Goal: Complete application form: Complete application form

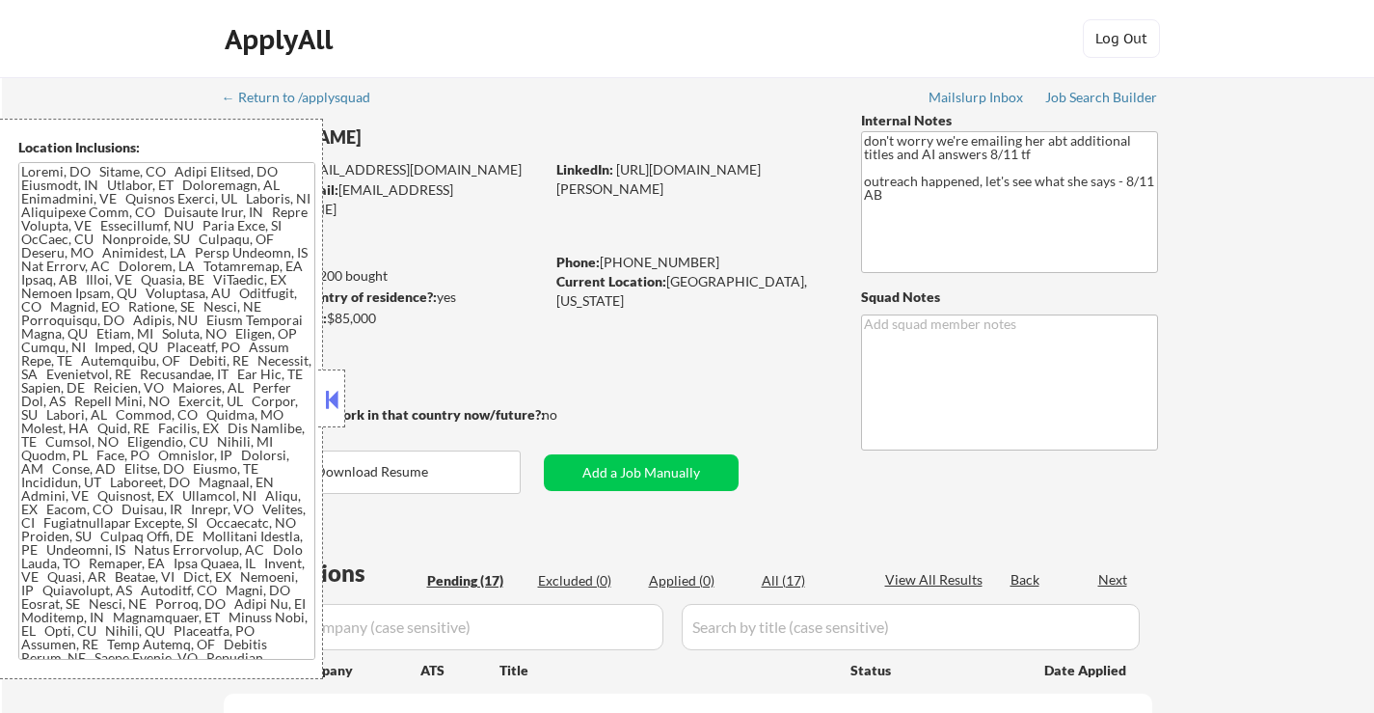
select select ""pending""
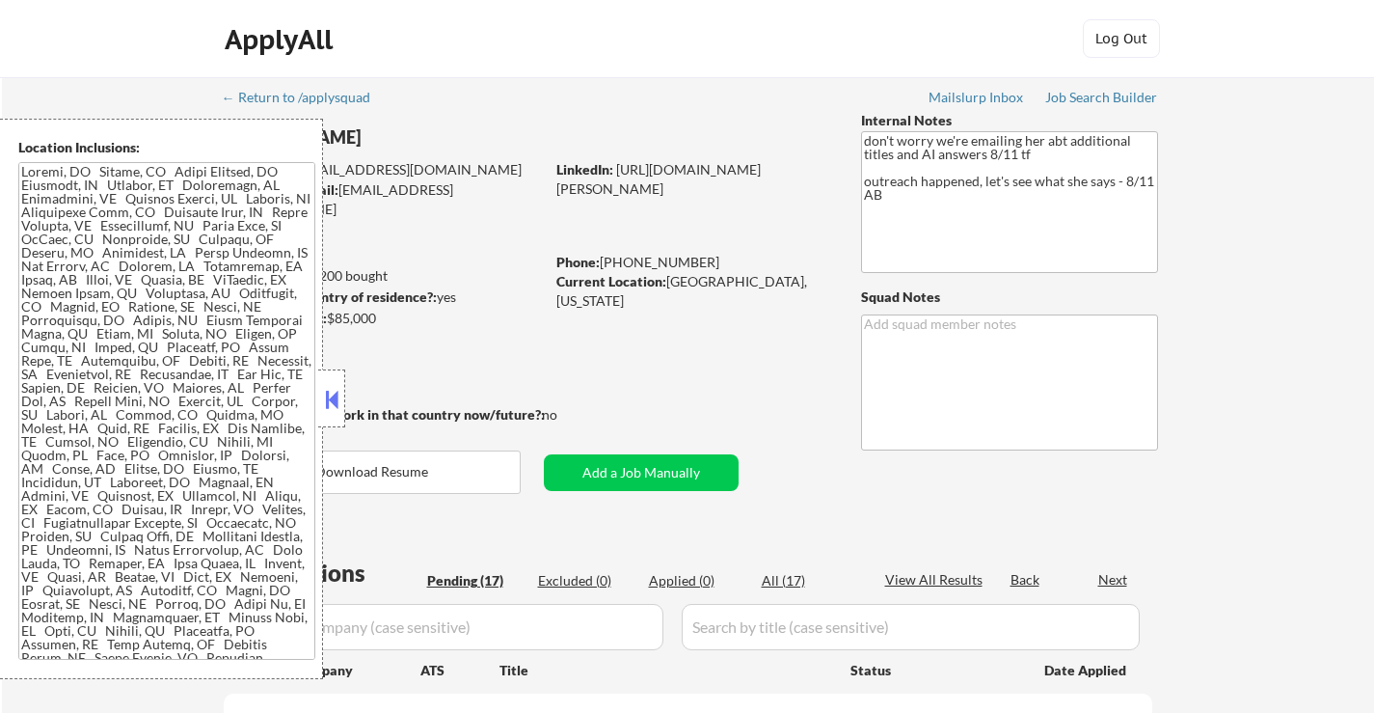
select select ""pending""
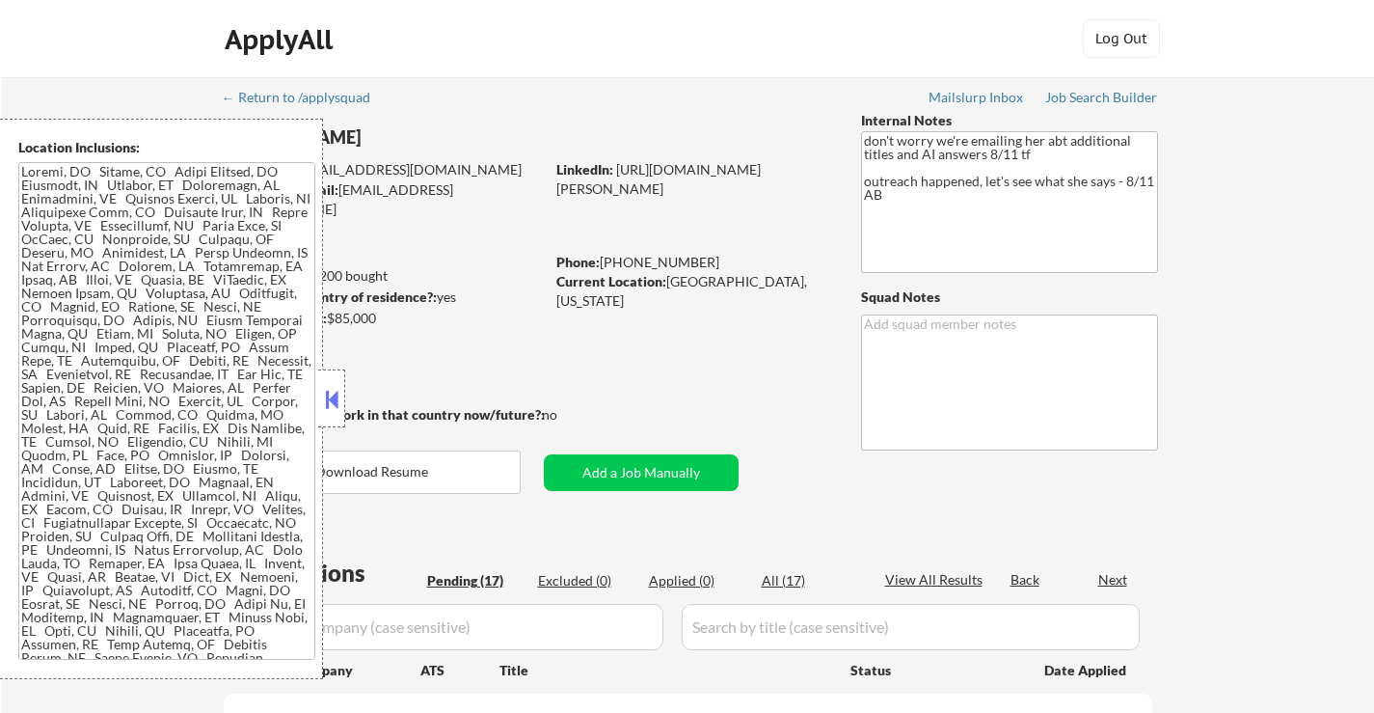
select select ""pending""
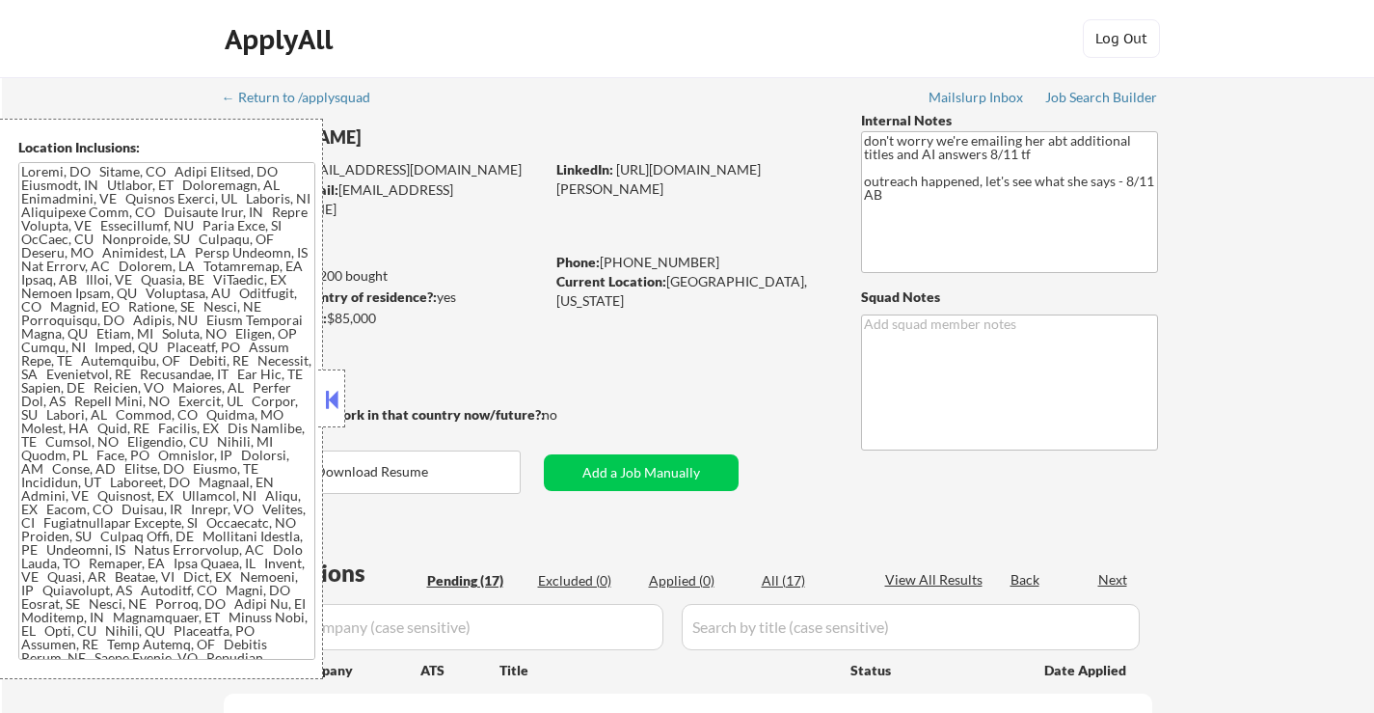
select select ""pending""
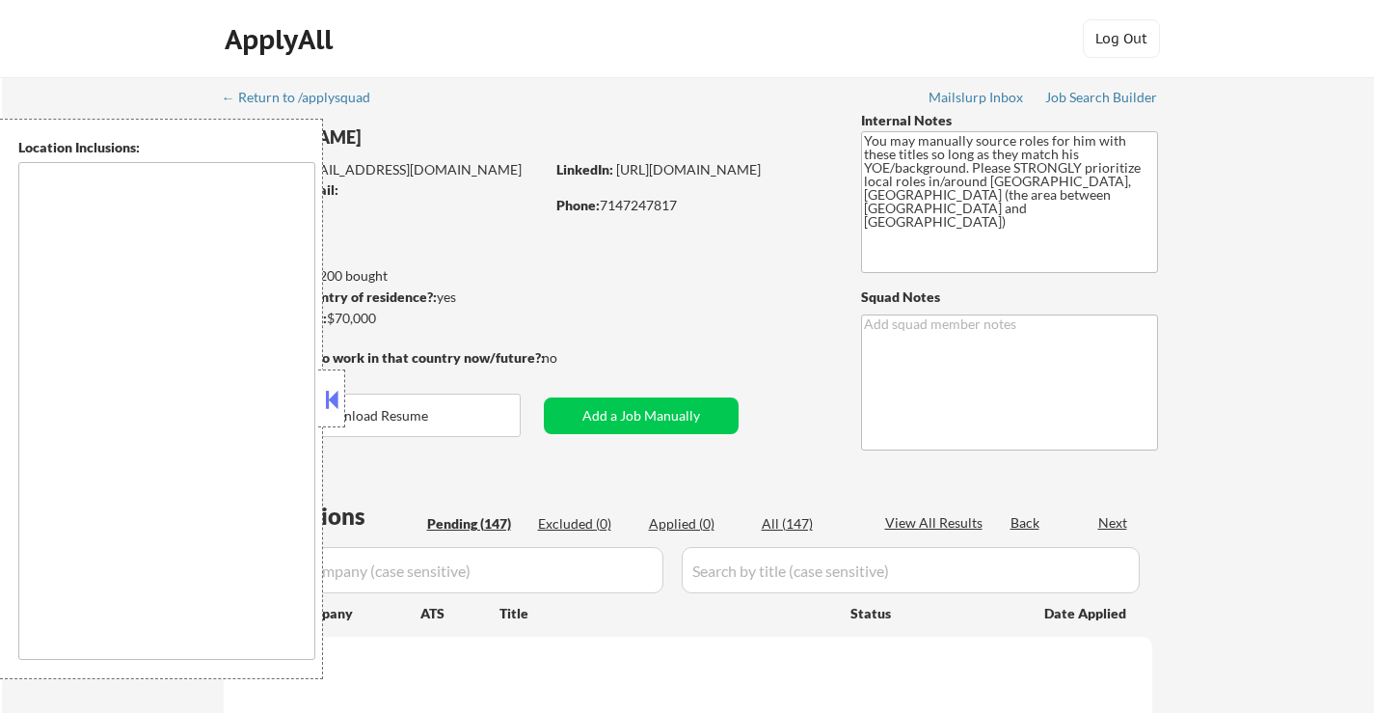
type textarea "[GEOGRAPHIC_DATA], [GEOGRAPHIC_DATA] [GEOGRAPHIC_DATA], [GEOGRAPHIC_DATA] [GEOG…"
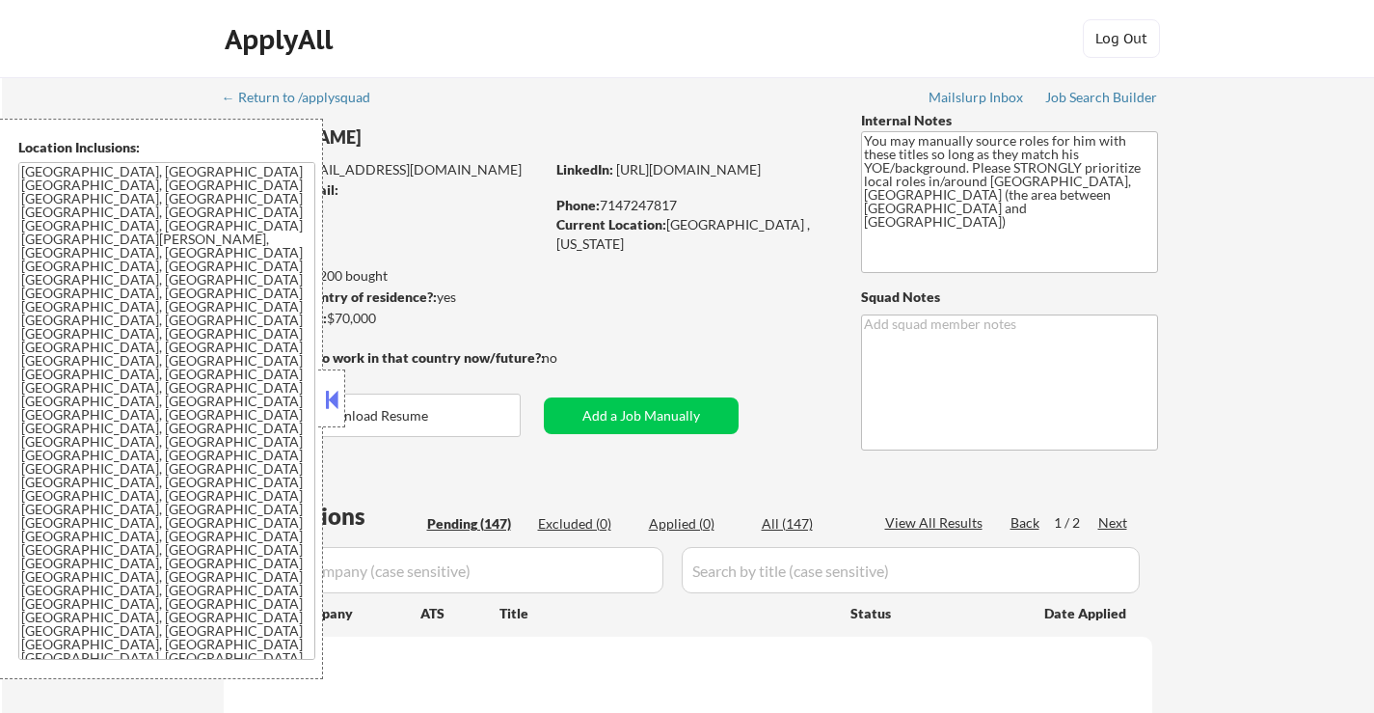
select select ""pending""
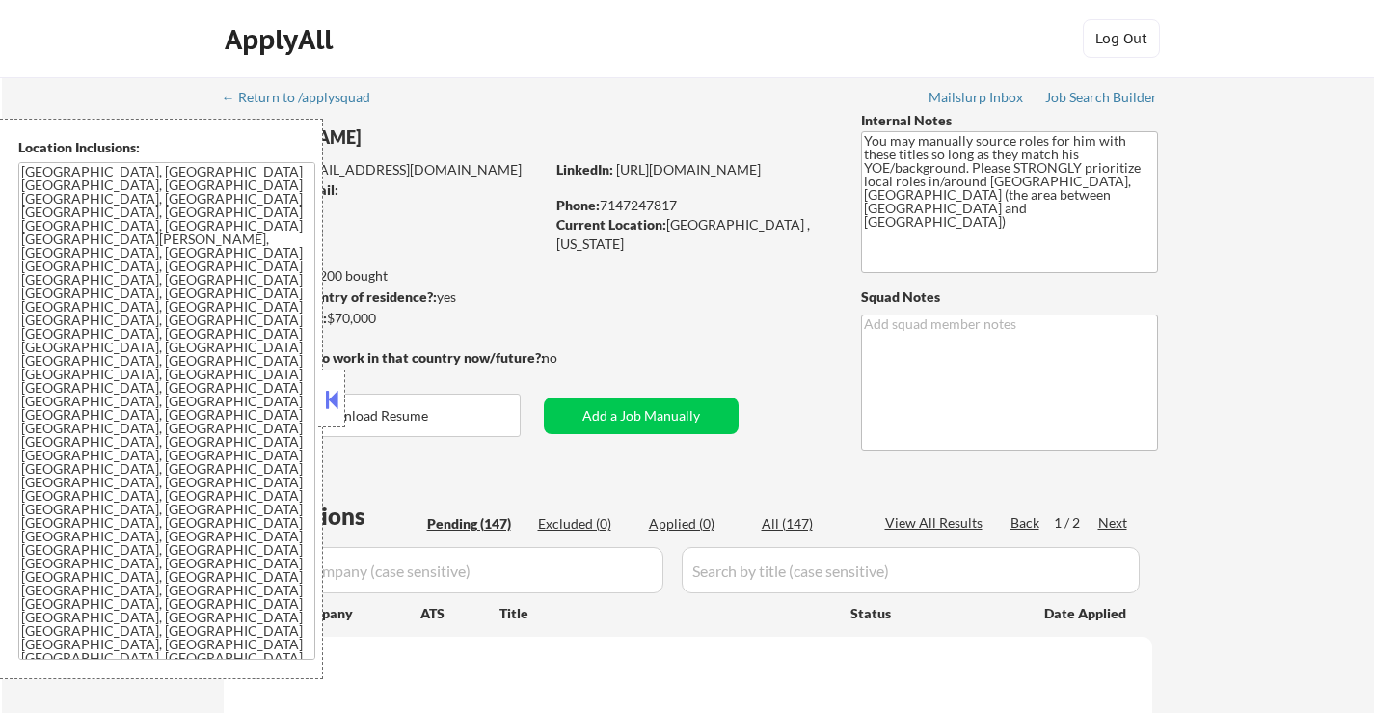
select select ""pending""
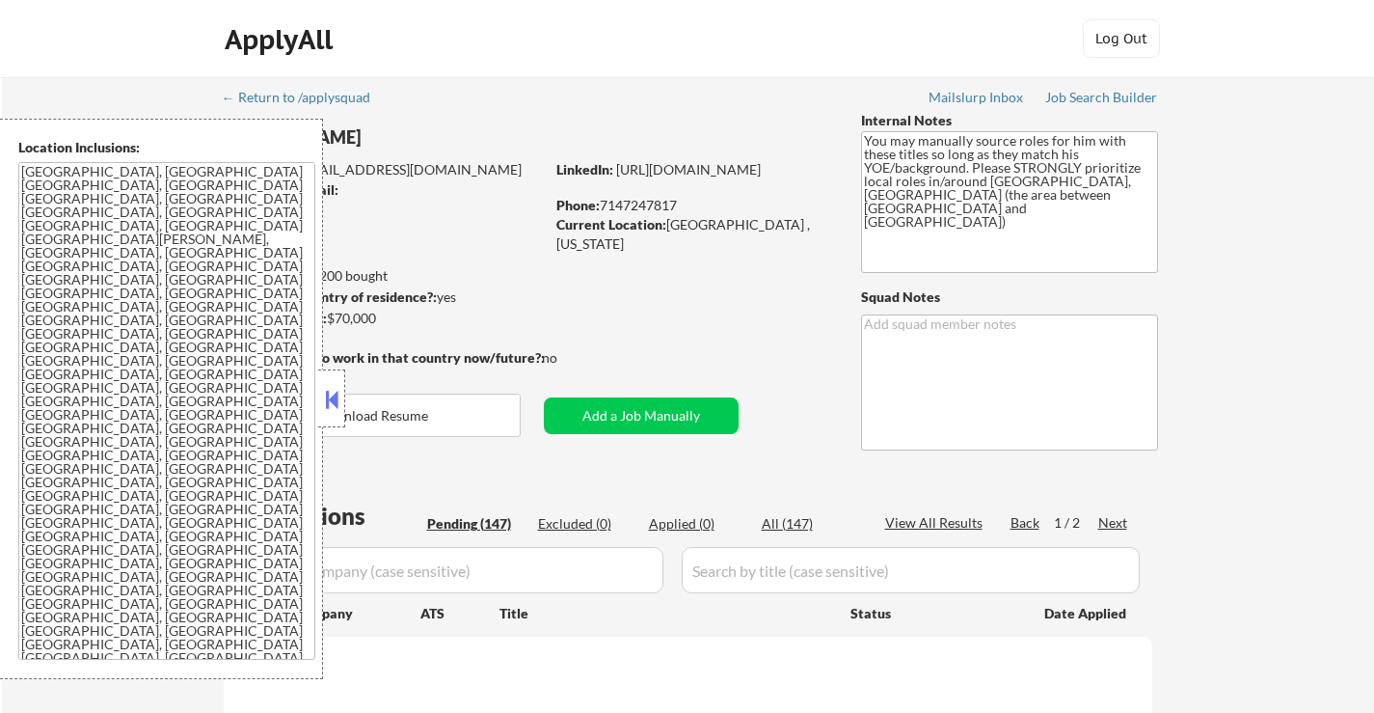
select select ""pending""
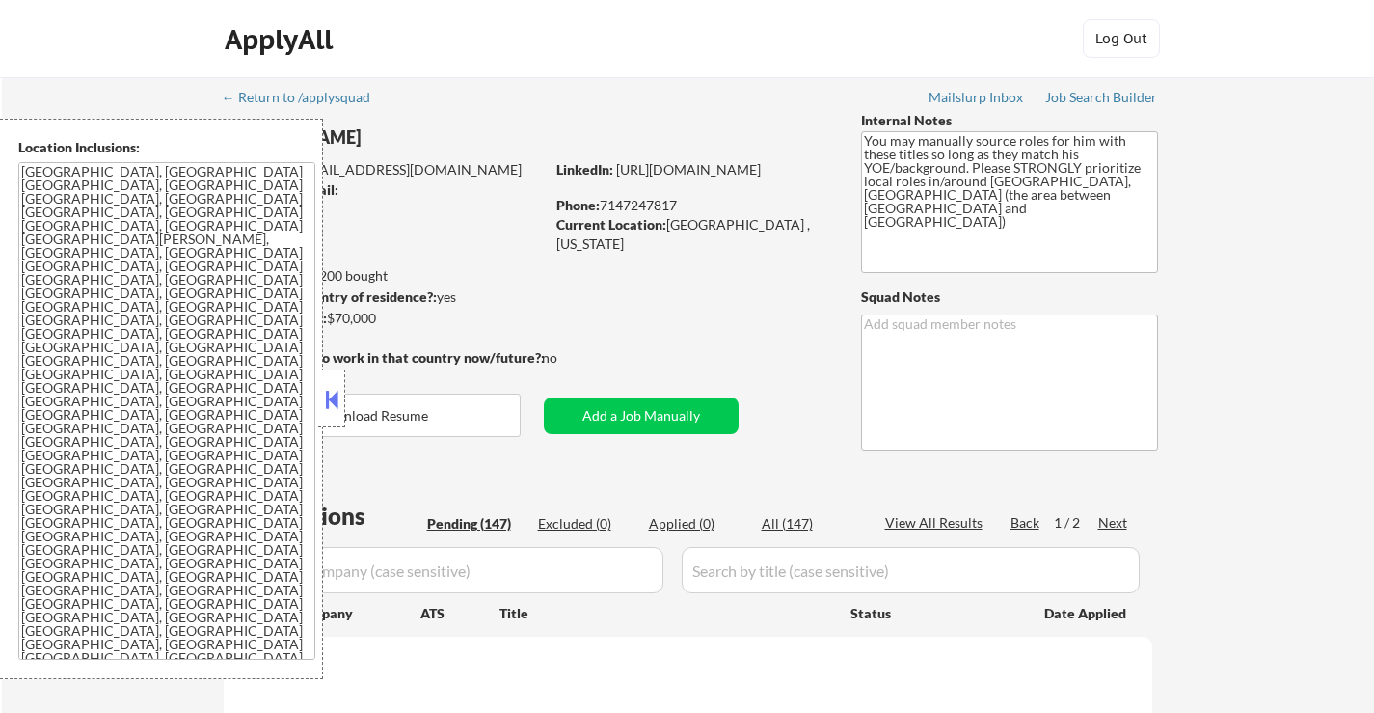
select select ""pending""
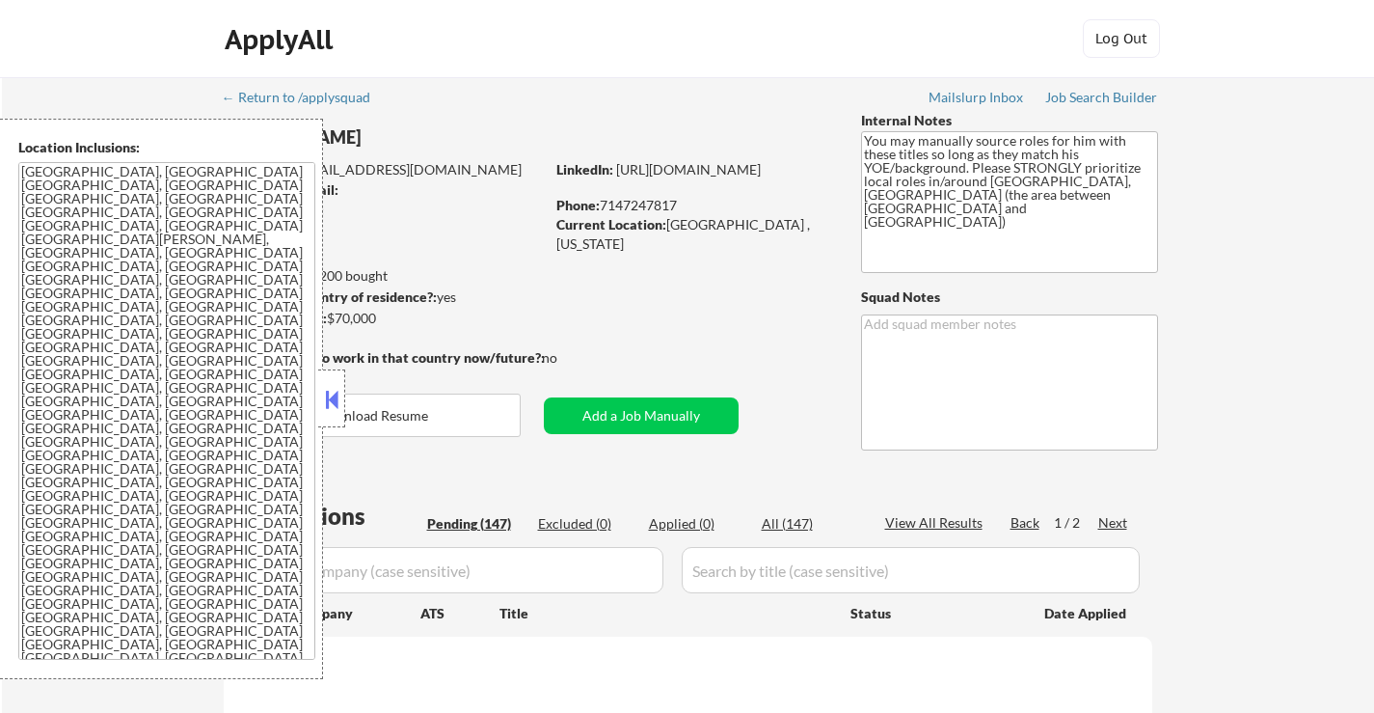
select select ""pending""
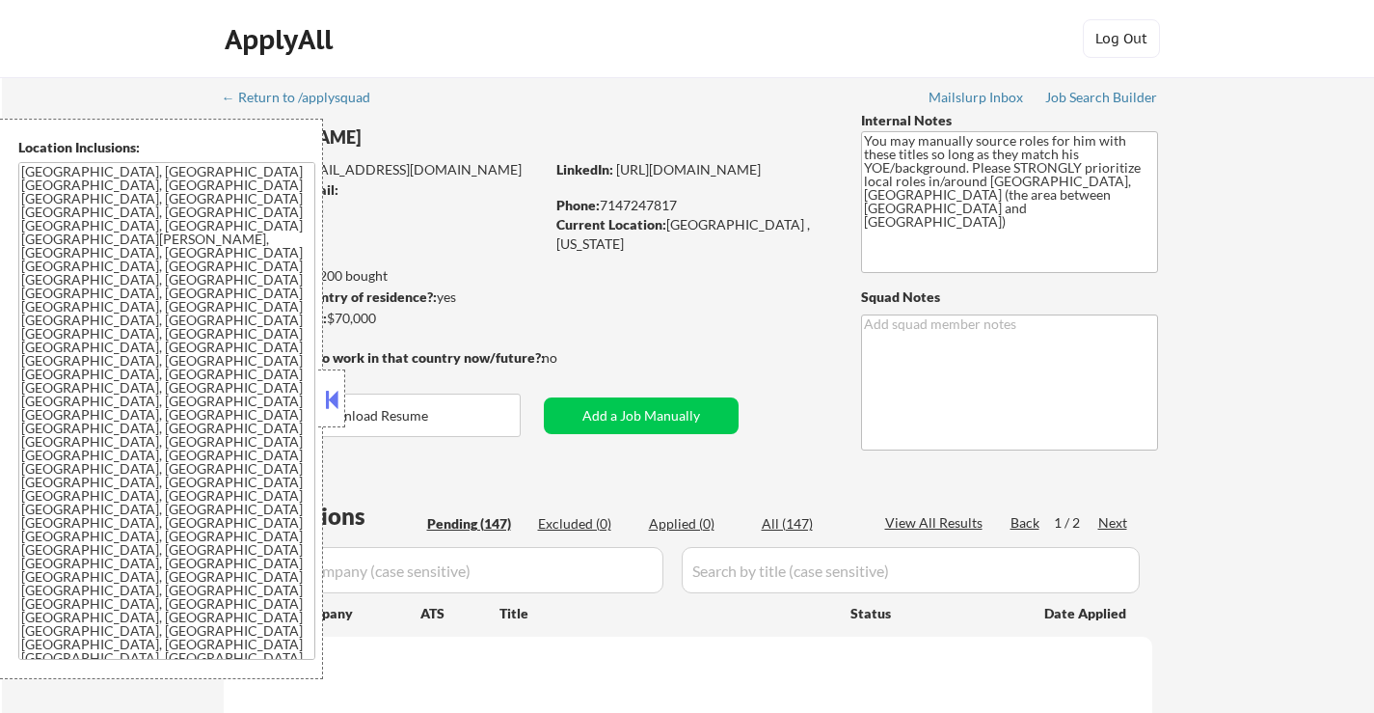
select select ""pending""
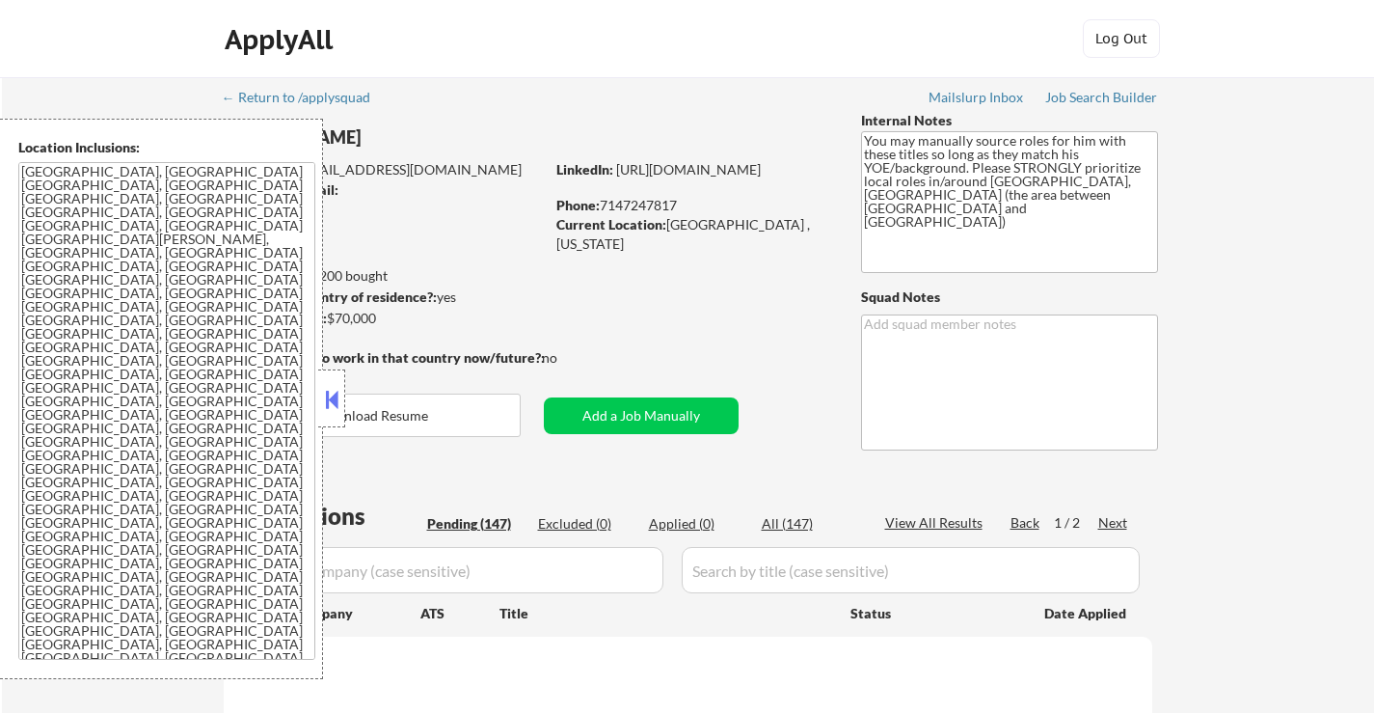
select select ""pending""
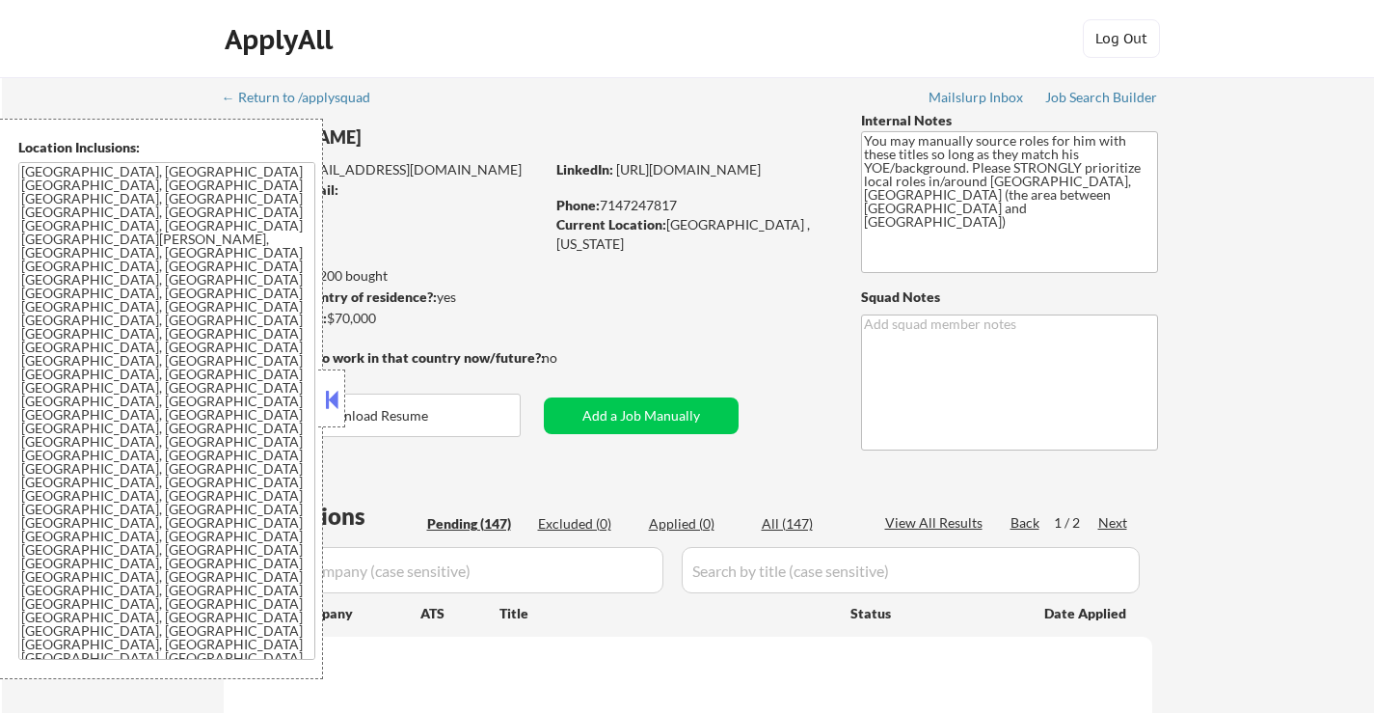
select select ""pending""
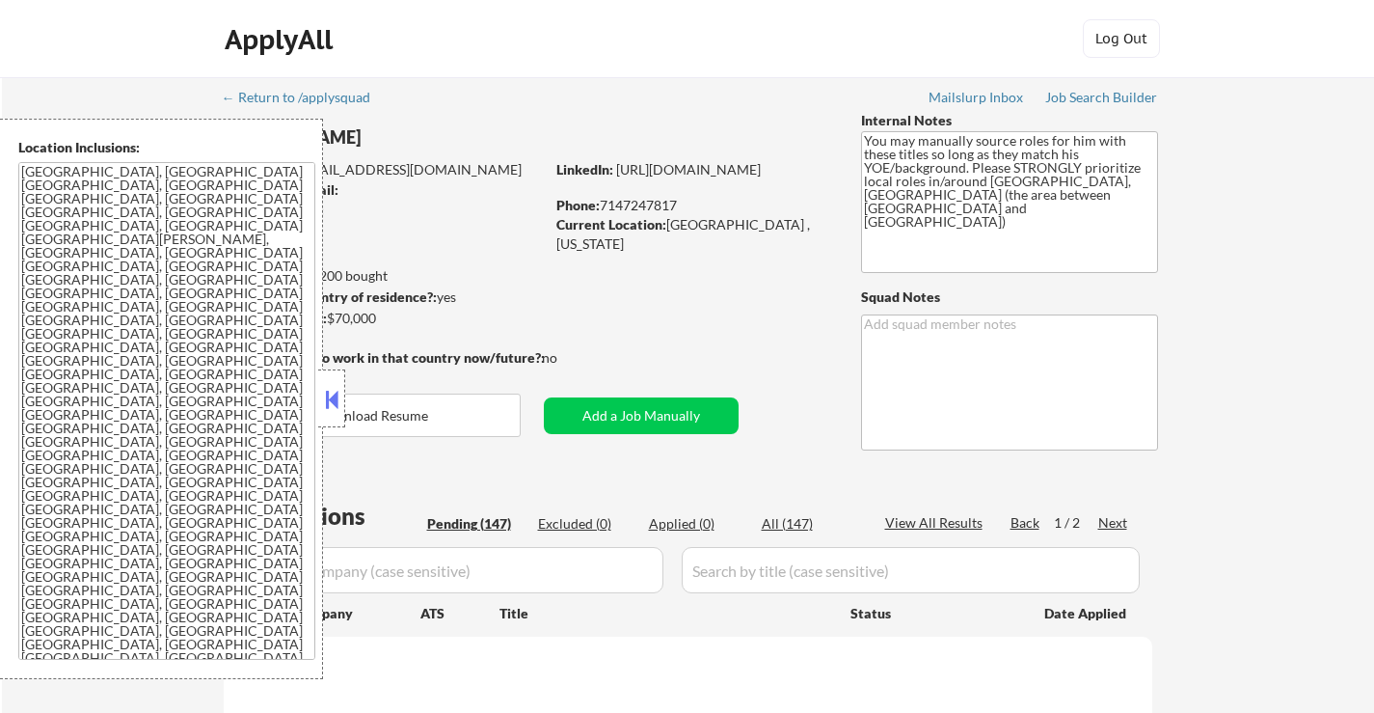
select select ""pending""
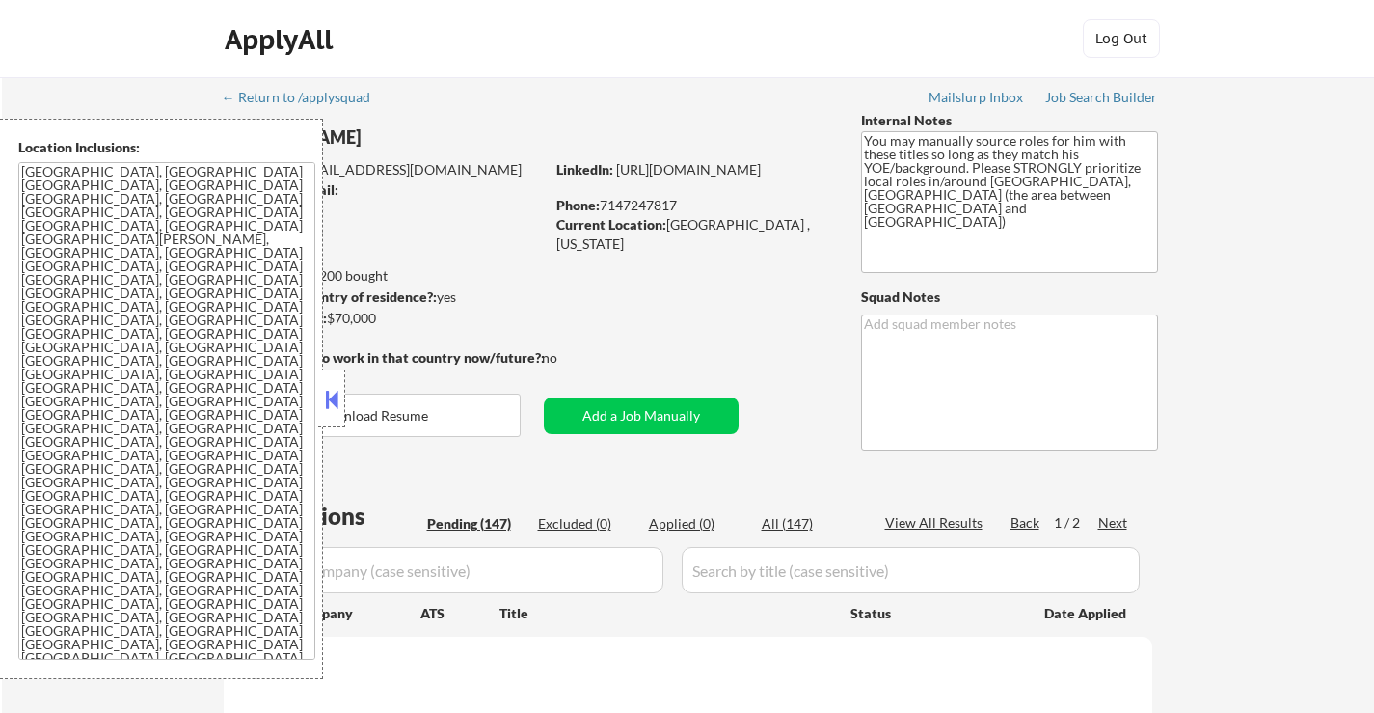
select select ""pending""
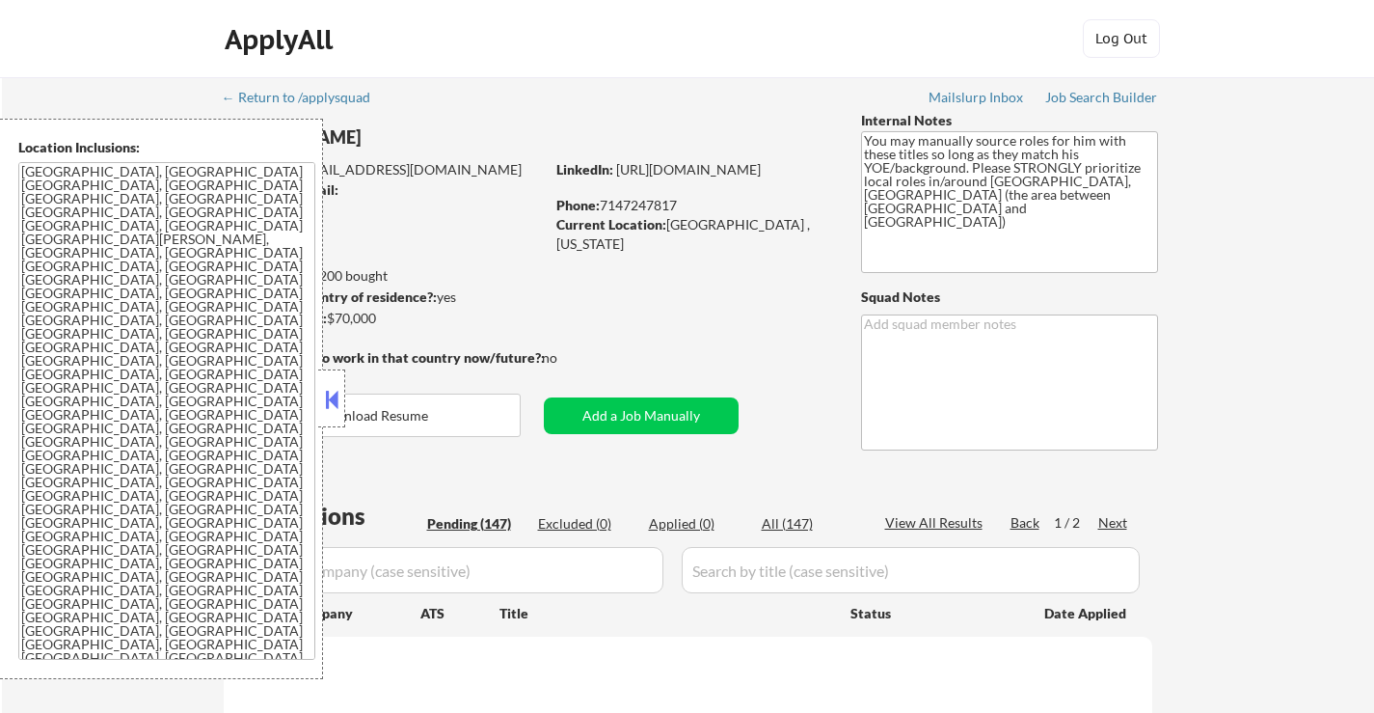
select select ""pending""
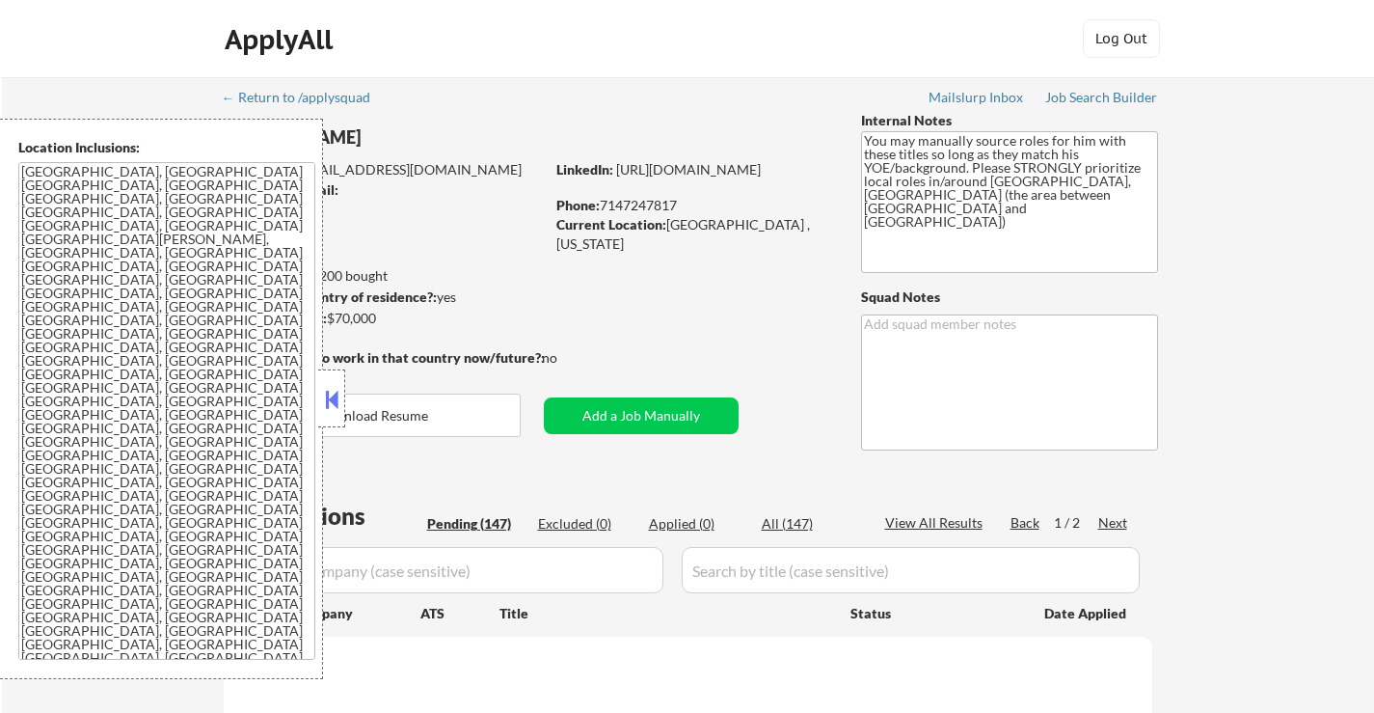
select select ""pending""
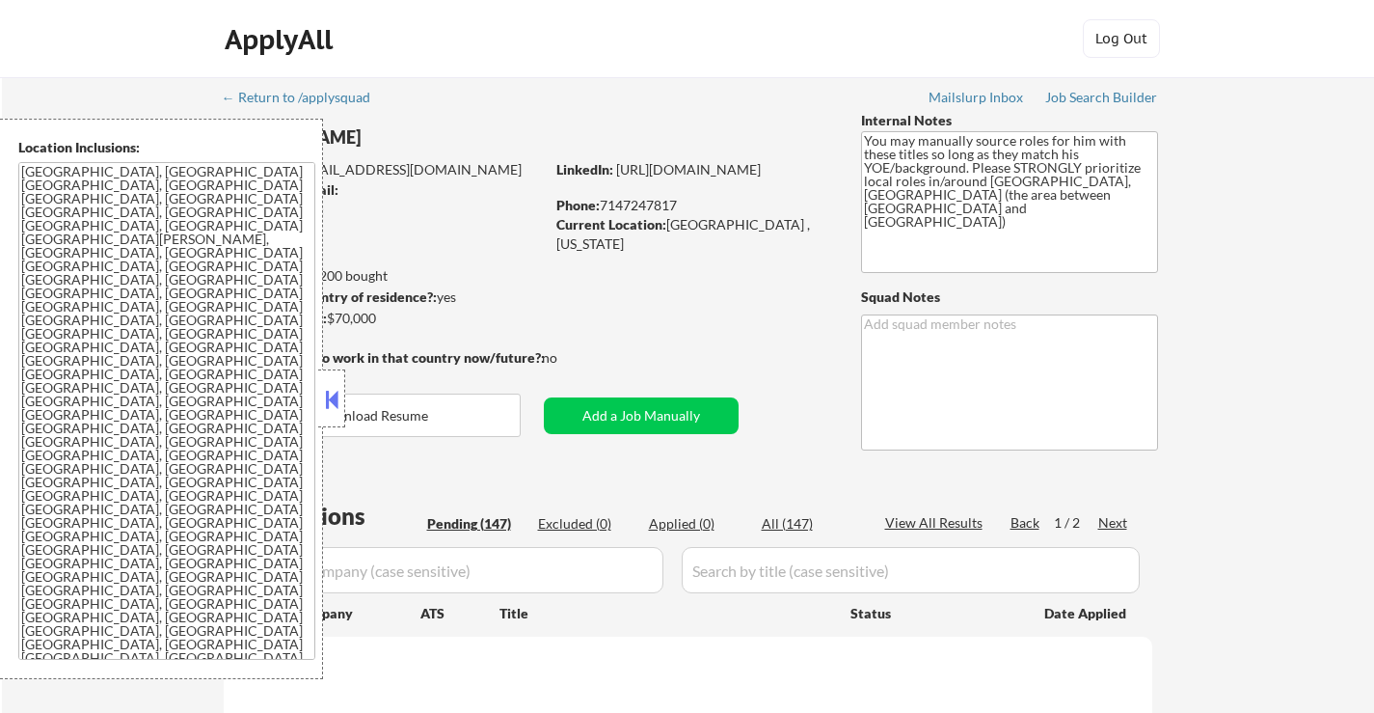
select select ""pending""
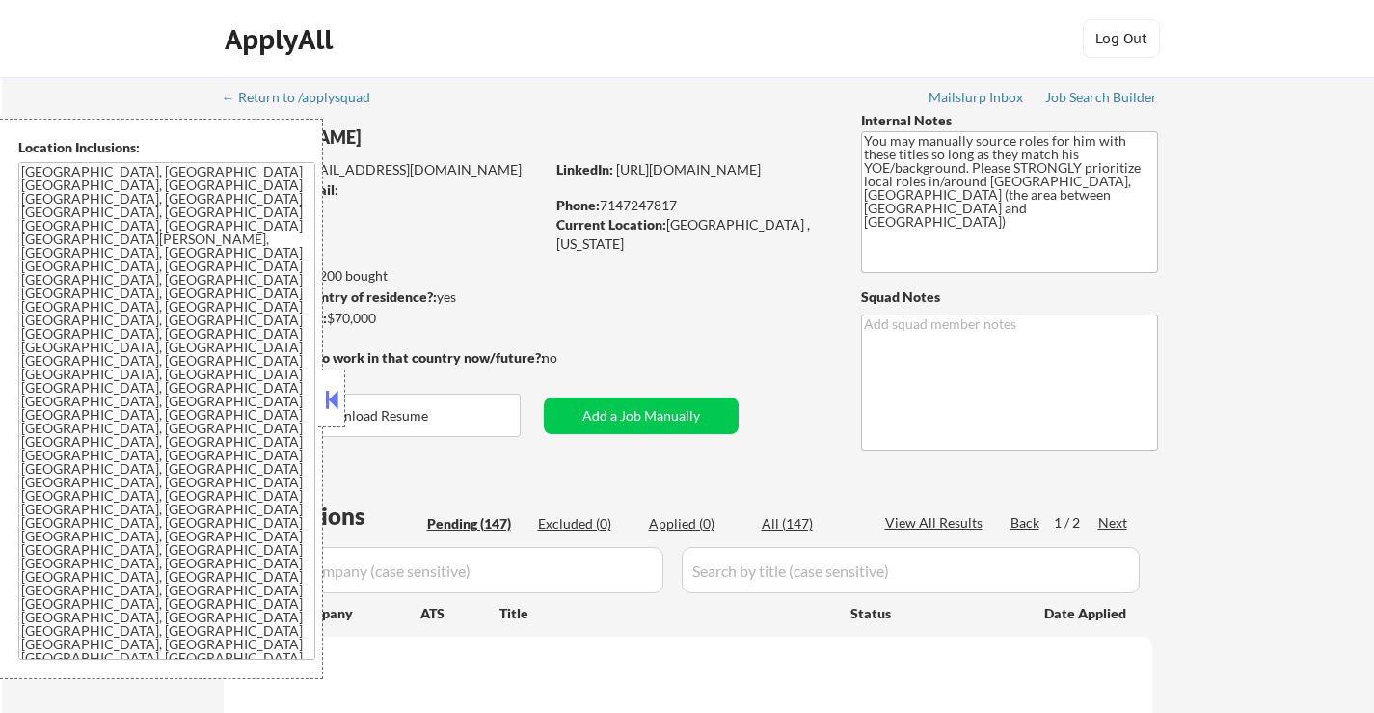
select select ""pending""
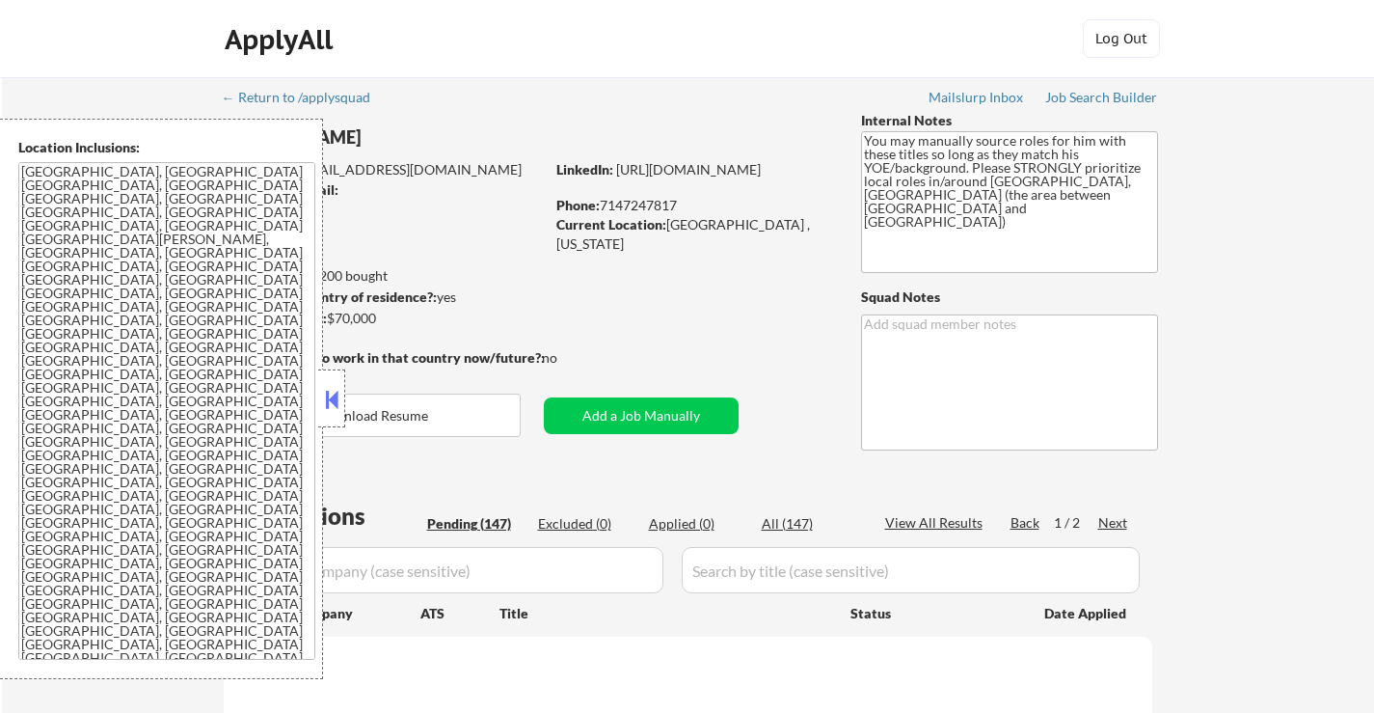
select select ""pending""
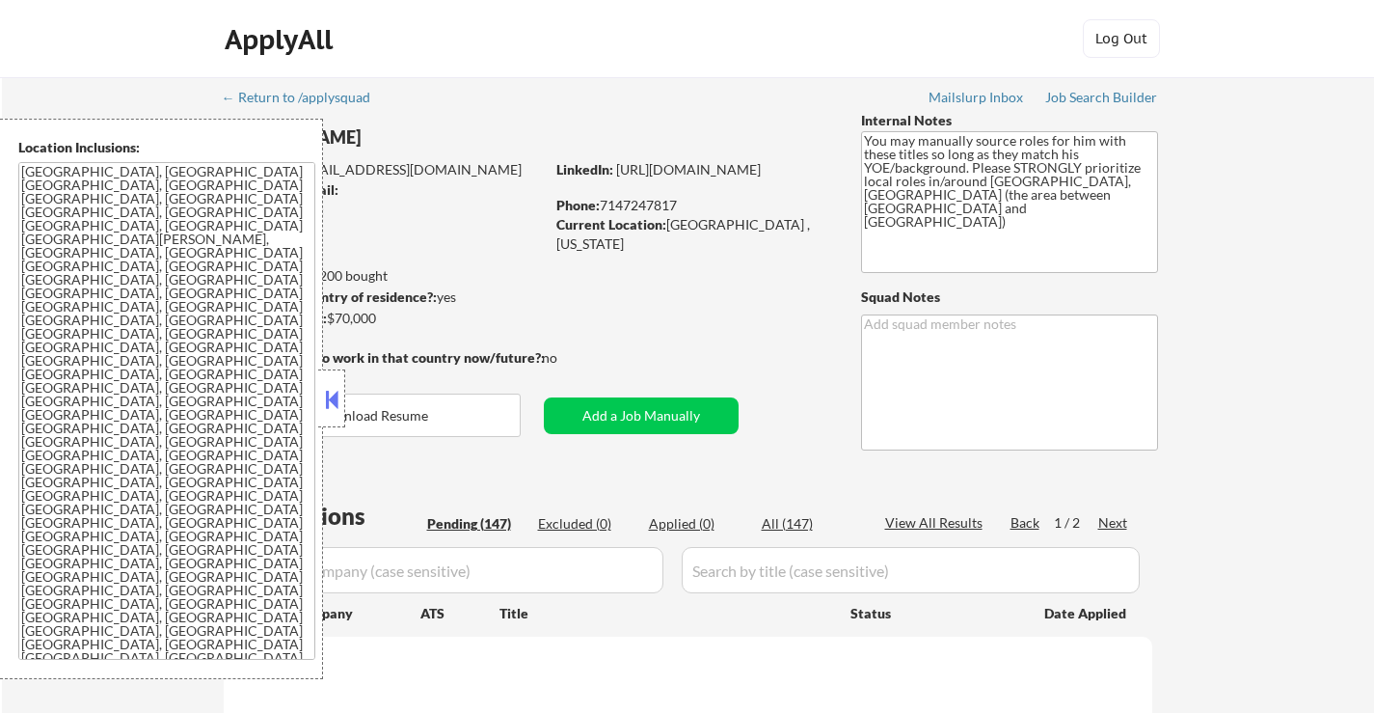
select select ""pending""
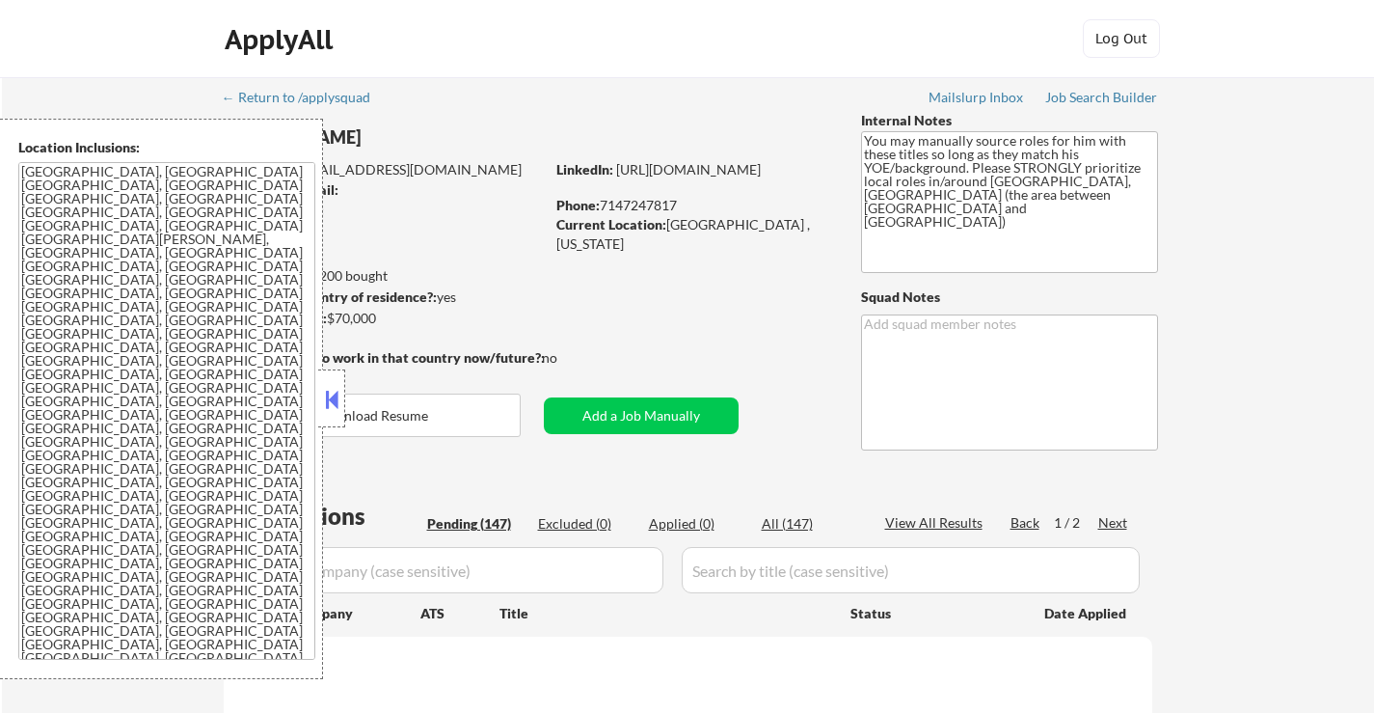
select select ""pending""
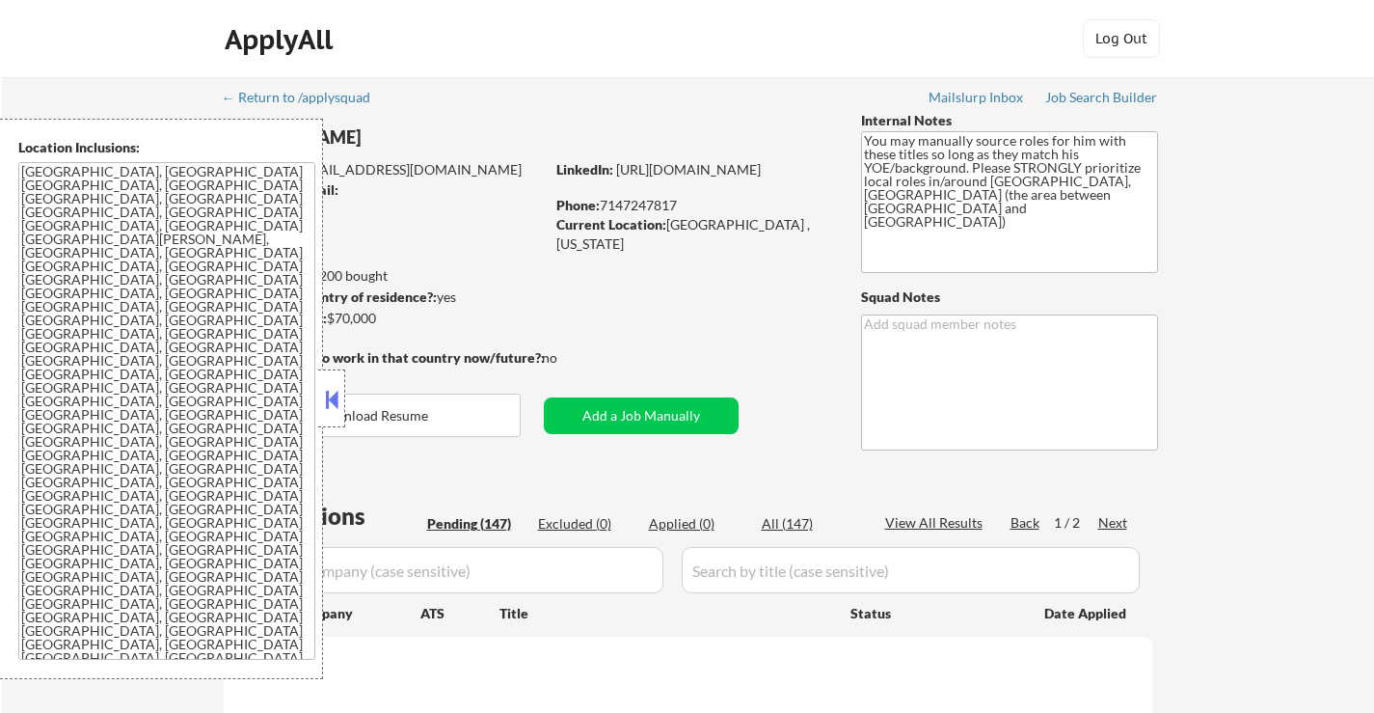
select select ""pending""
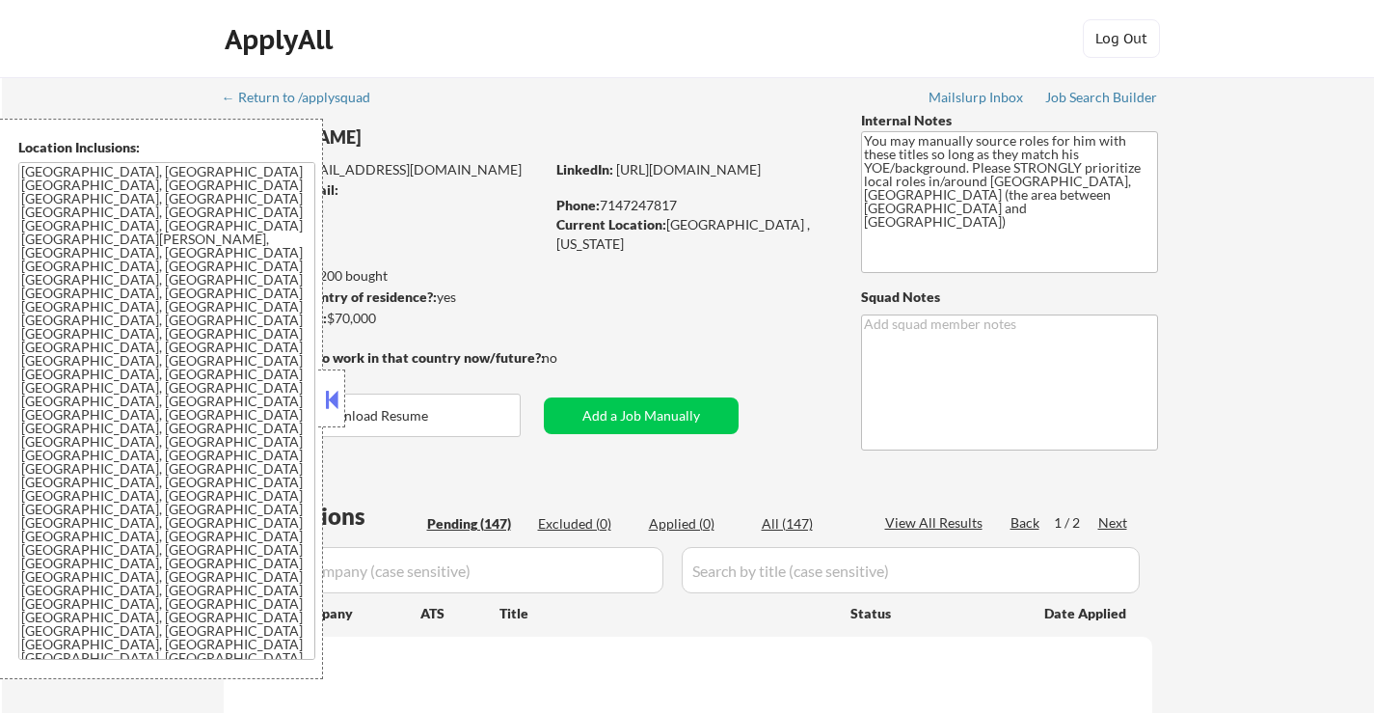
select select ""pending""
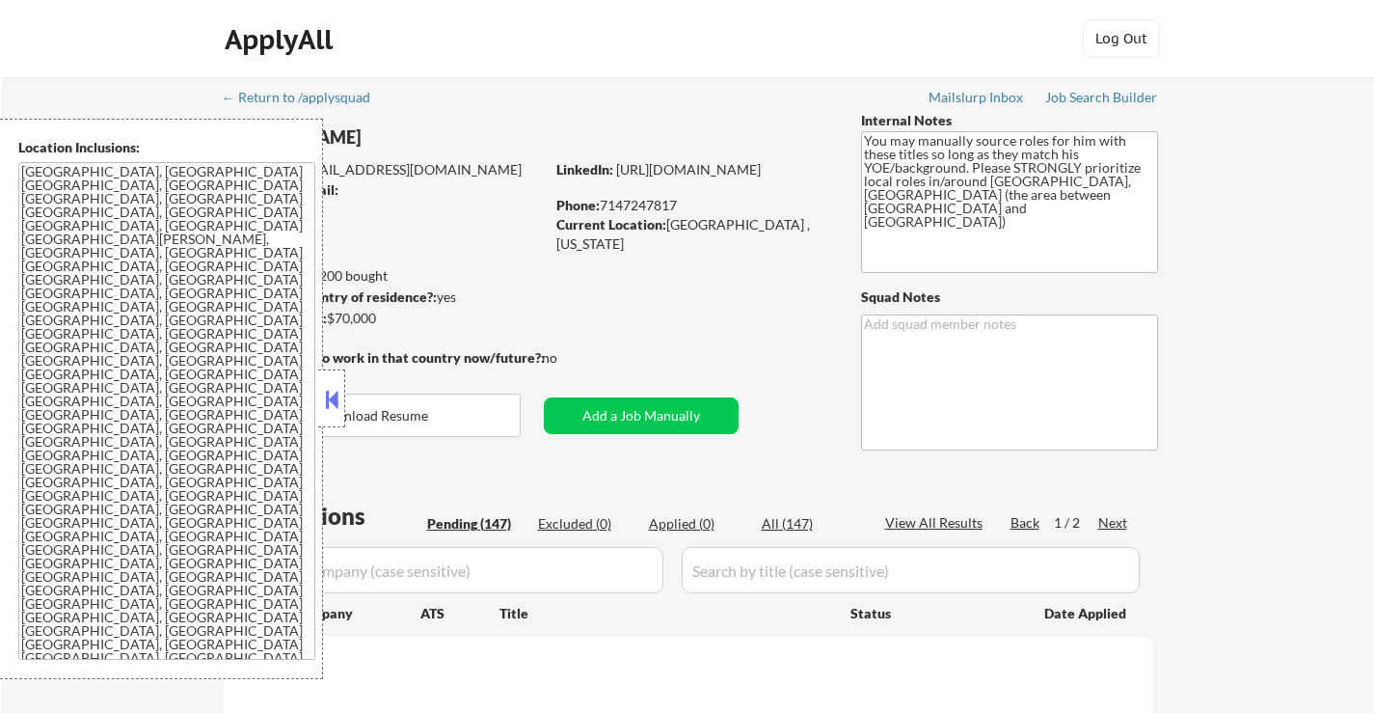
select select ""pending""
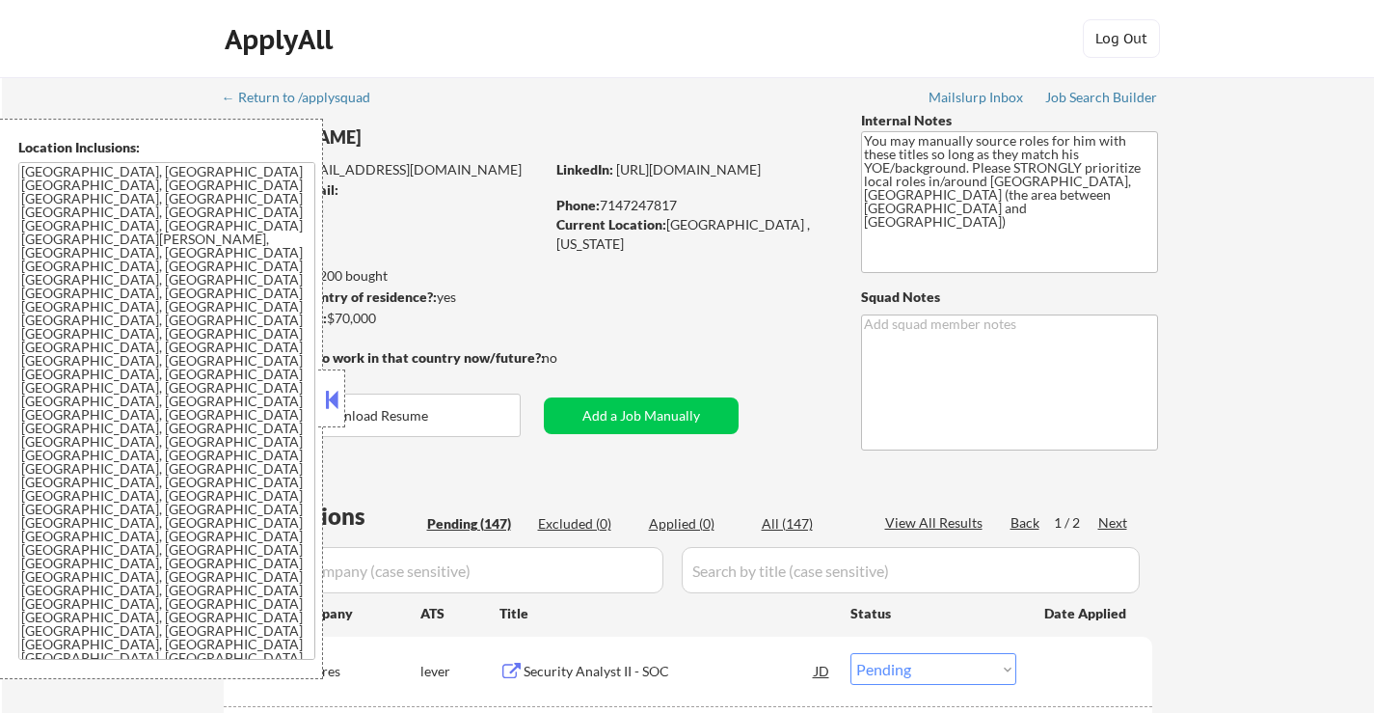
click at [339, 399] on button at bounding box center [331, 399] width 21 height 29
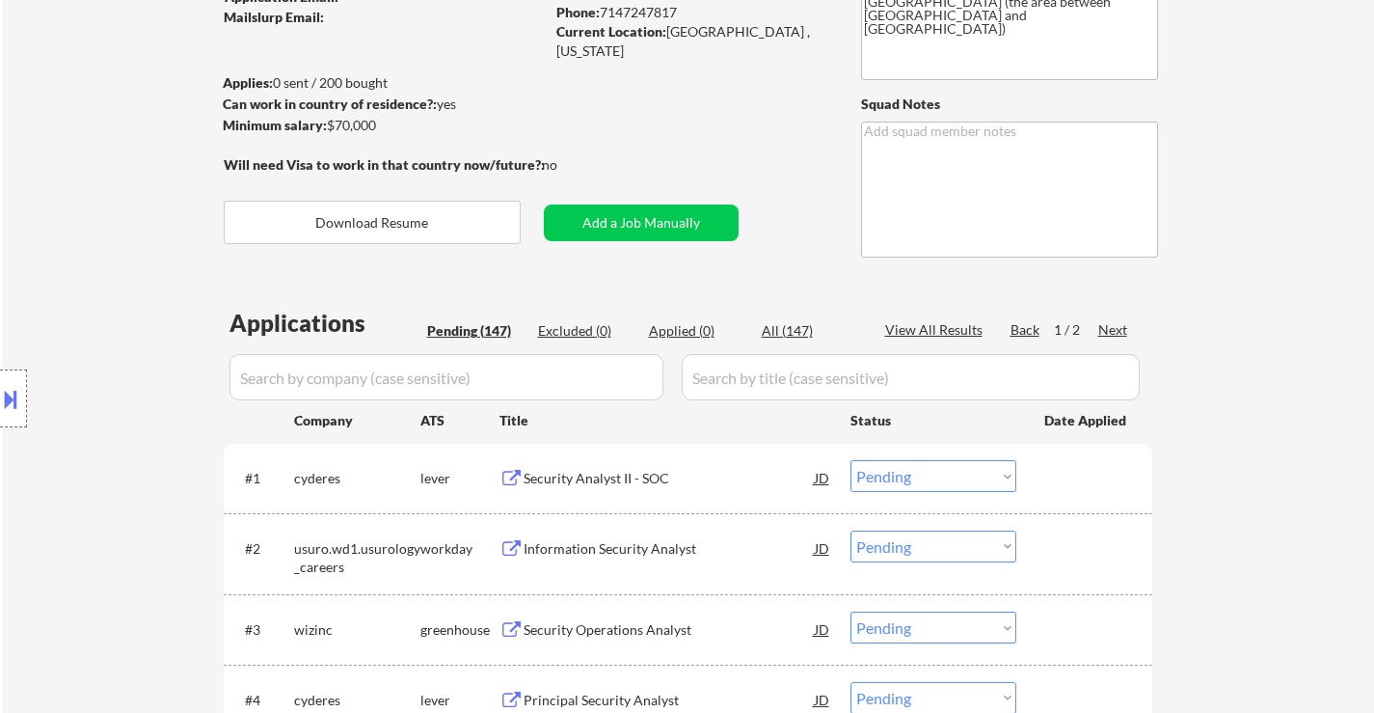
scroll to position [96, 0]
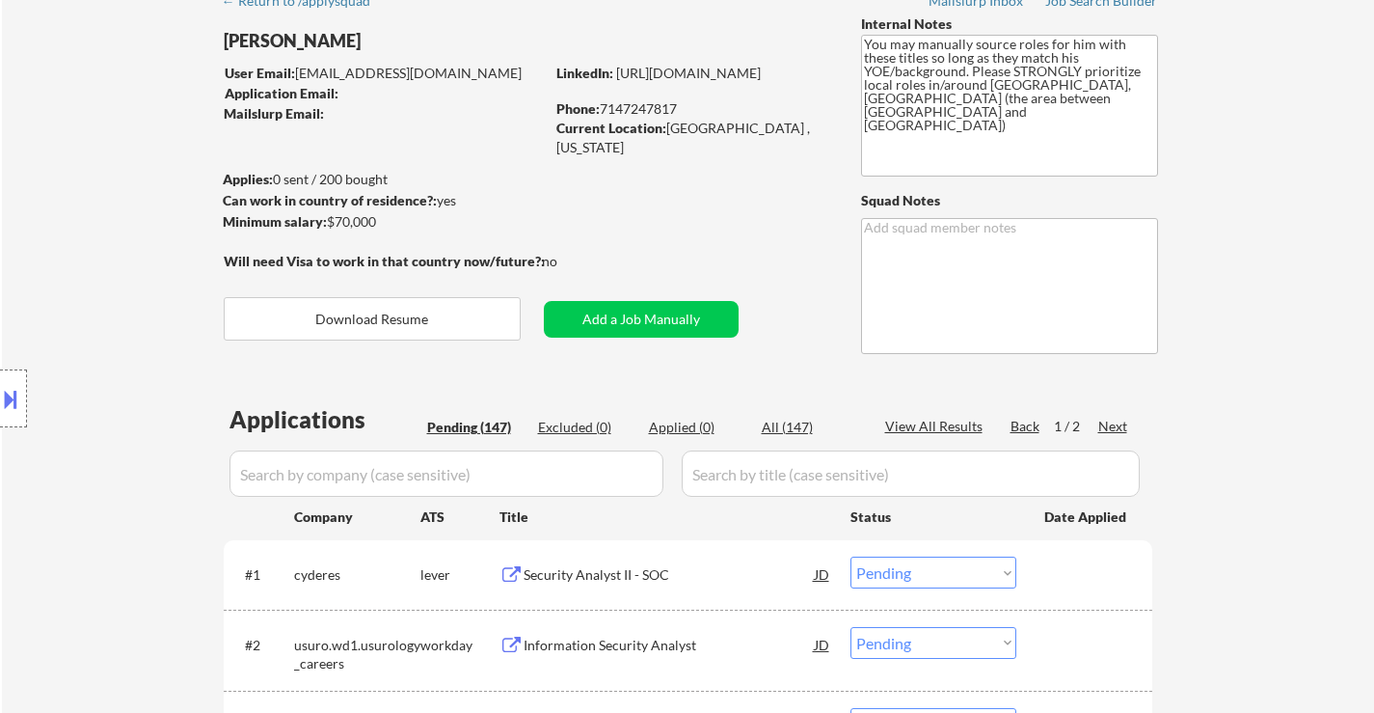
type textarea "[PERSON_NAME]"
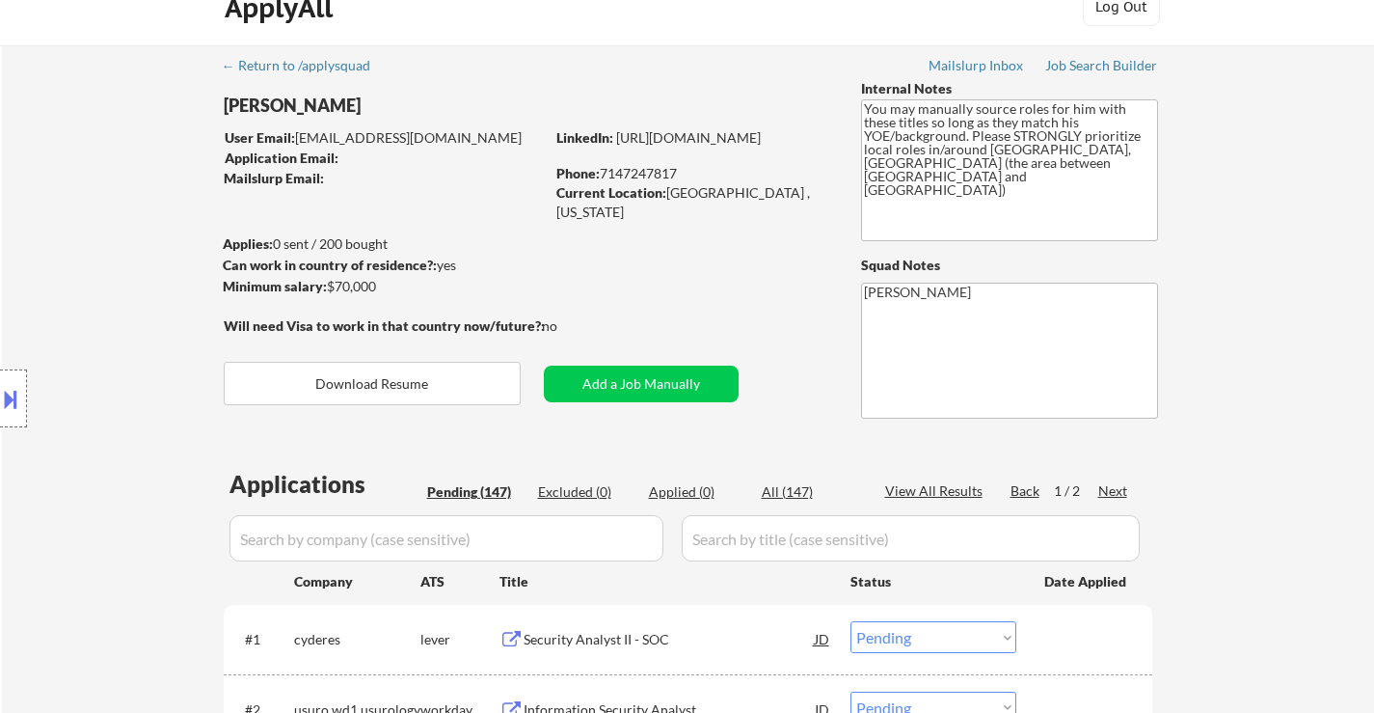
scroll to position [0, 0]
